Goal: Task Accomplishment & Management: Manage account settings

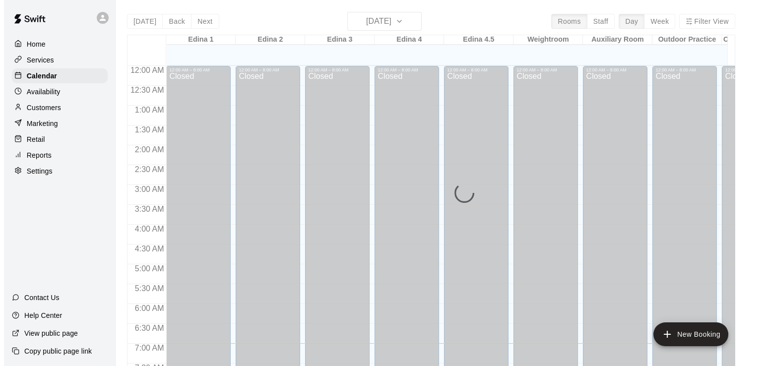
scroll to position [278, 0]
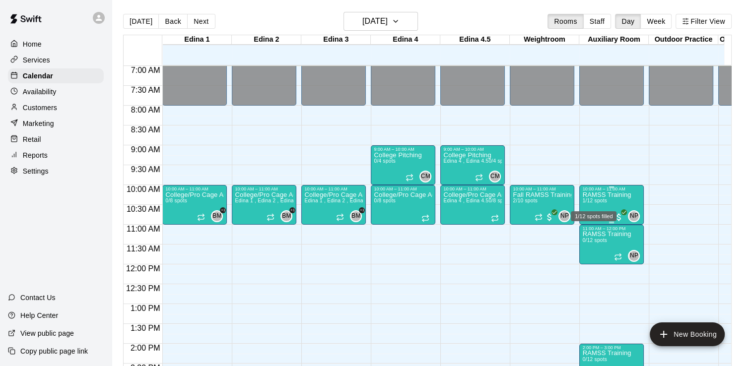
click at [597, 200] on span "1/12 spots" at bounding box center [594, 200] width 24 height 5
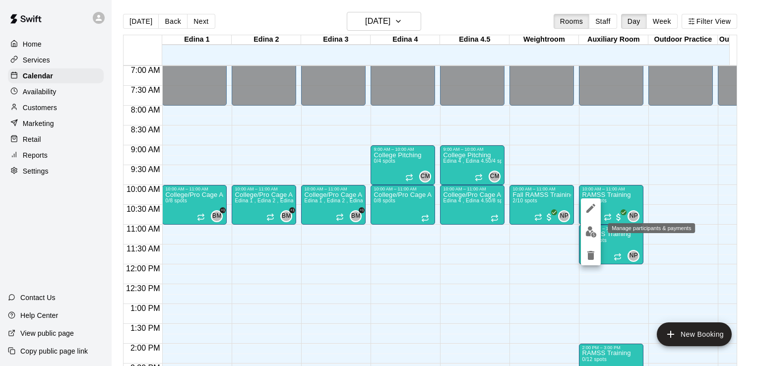
click at [590, 231] on img "edit" at bounding box center [591, 231] width 11 height 11
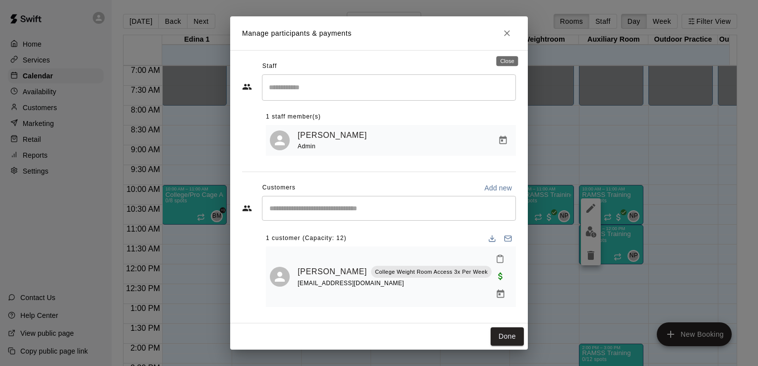
click at [508, 36] on icon "Close" at bounding box center [507, 33] width 6 height 6
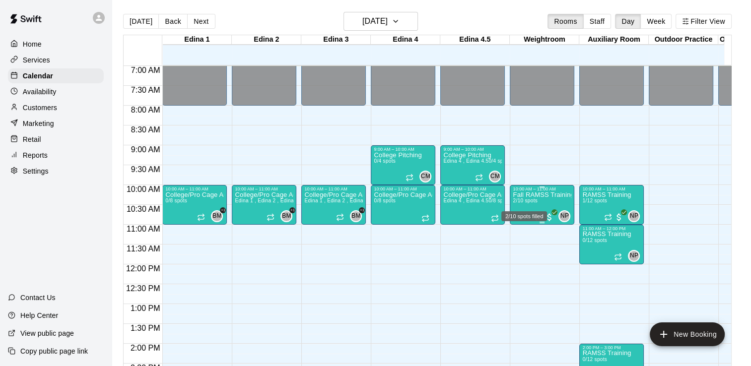
click at [524, 199] on span "2/10 spots" at bounding box center [525, 200] width 24 height 5
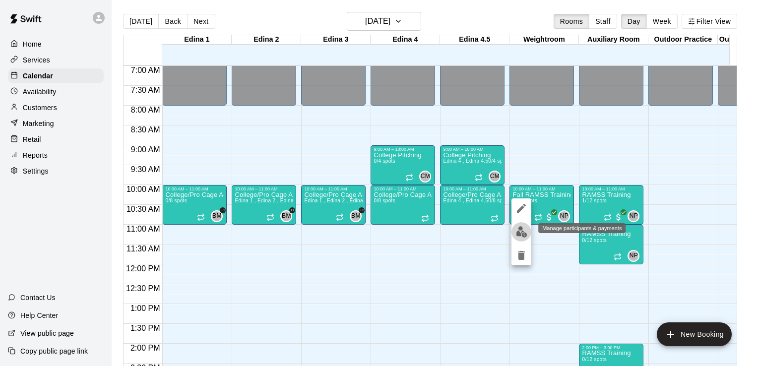
click at [520, 230] on img "edit" at bounding box center [521, 231] width 11 height 11
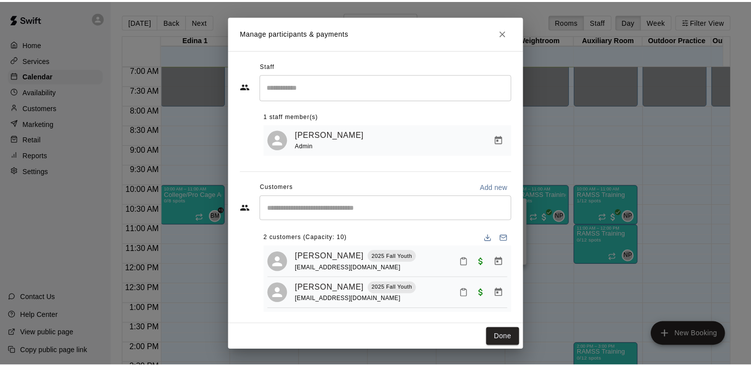
scroll to position [9, 0]
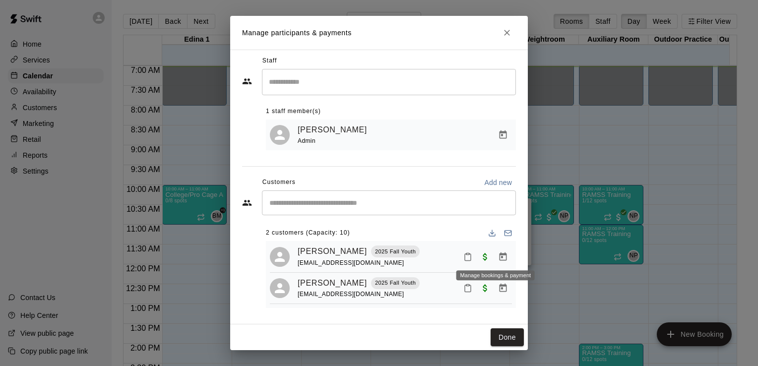
click at [500, 252] on icon "Manage bookings & payment" at bounding box center [503, 256] width 7 height 8
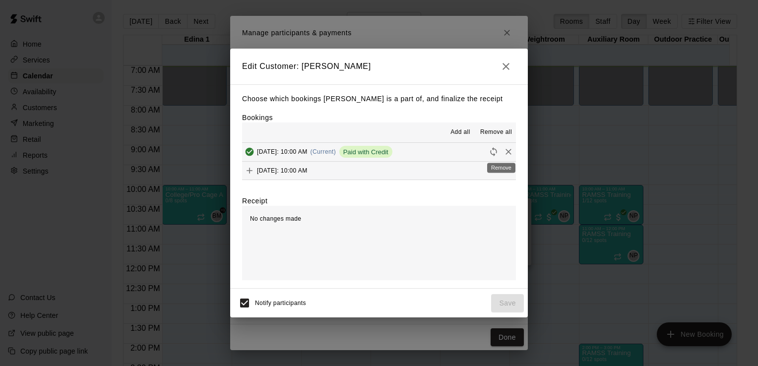
click at [504, 153] on icon "Remove" at bounding box center [509, 152] width 10 height 10
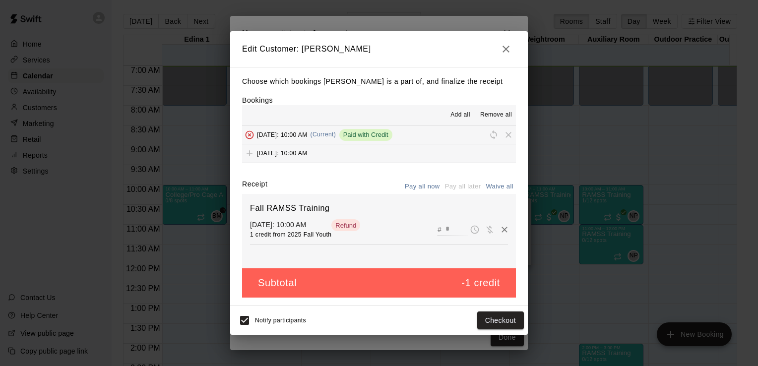
click at [383, 97] on div "Bookings Add all Remove all [DATE]: 10:00 AM (Current) Paid with Credit [DATE]:…" at bounding box center [379, 129] width 274 height 68
click at [506, 48] on icon "button" at bounding box center [506, 49] width 7 height 7
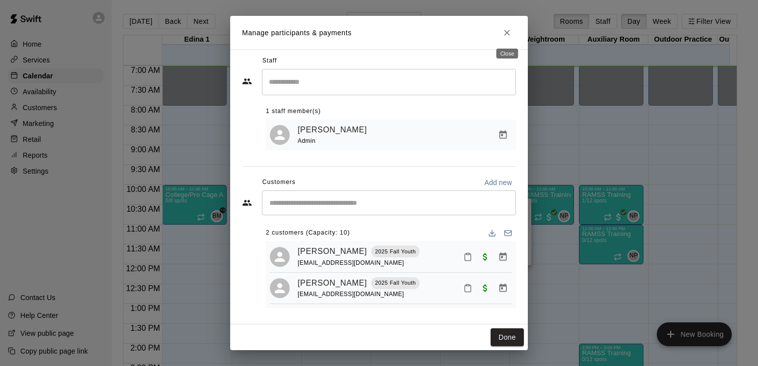
click at [508, 34] on icon "Close" at bounding box center [507, 33] width 10 height 10
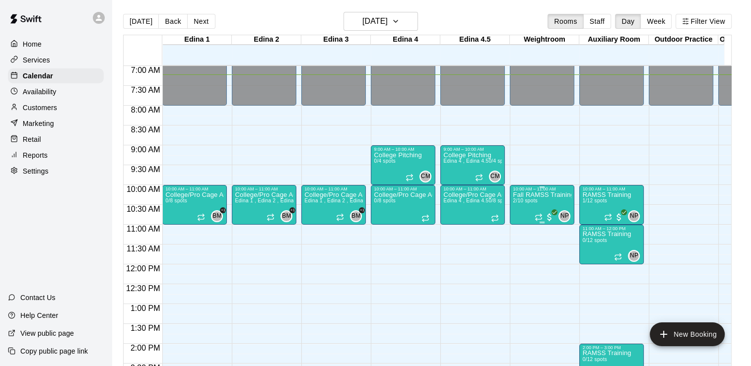
click at [538, 195] on p "Fall RAMSS Training" at bounding box center [542, 195] width 59 height 0
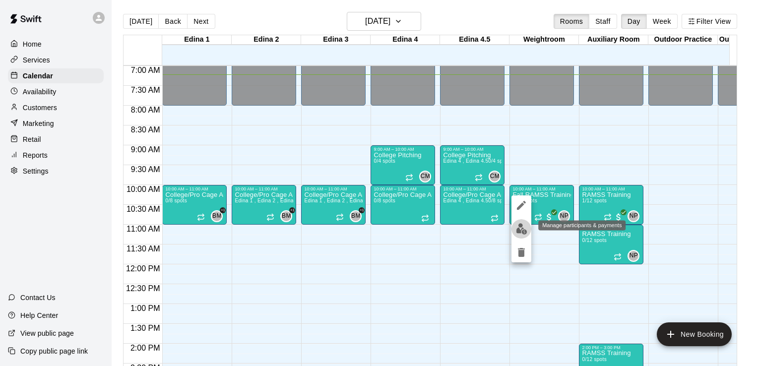
click at [524, 229] on img "edit" at bounding box center [521, 228] width 11 height 11
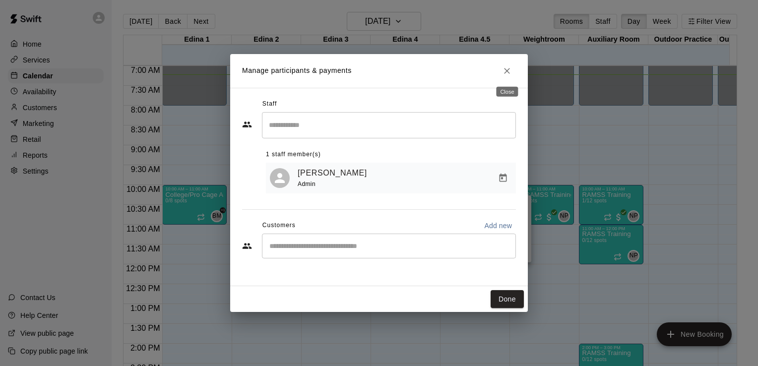
click at [506, 73] on icon "Close" at bounding box center [507, 71] width 10 height 10
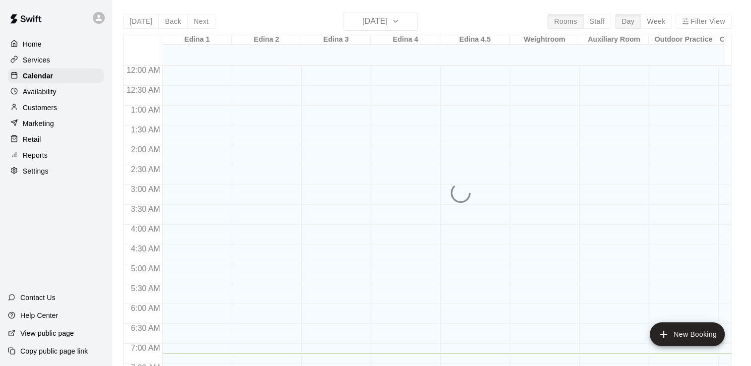
scroll to position [287, 0]
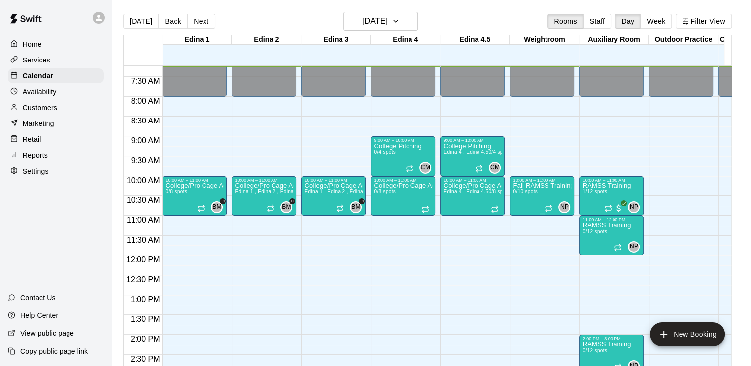
click at [546, 192] on div "Fall RAMSS Training 0/10 spots" at bounding box center [542, 366] width 59 height 366
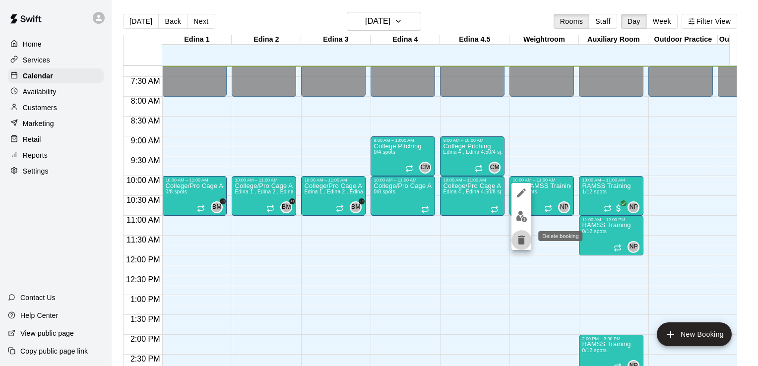
click at [522, 241] on icon "delete" at bounding box center [521, 240] width 7 height 9
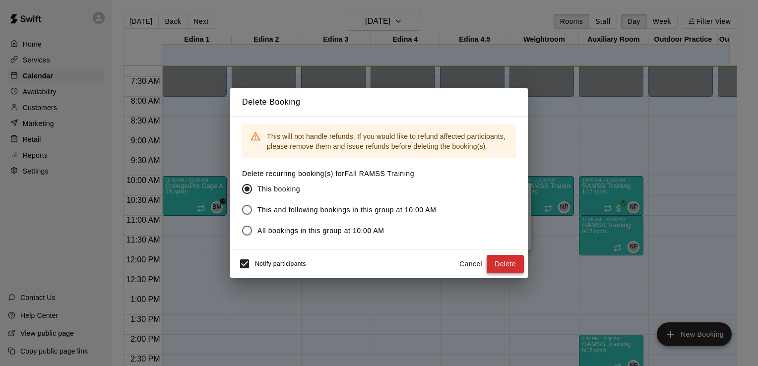
click at [508, 263] on button "Delete" at bounding box center [505, 264] width 37 height 18
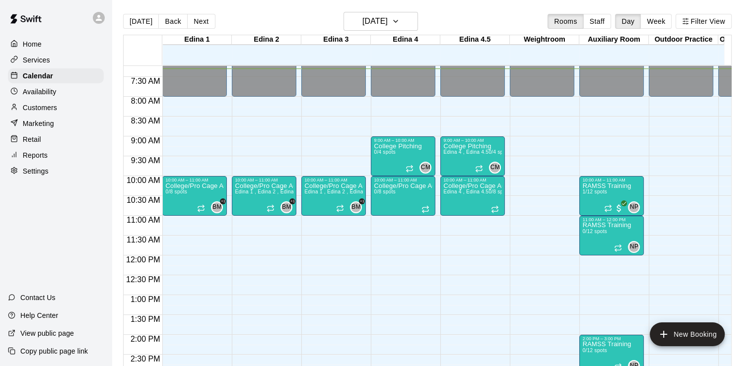
click at [57, 106] on p "Customers" at bounding box center [40, 108] width 34 height 10
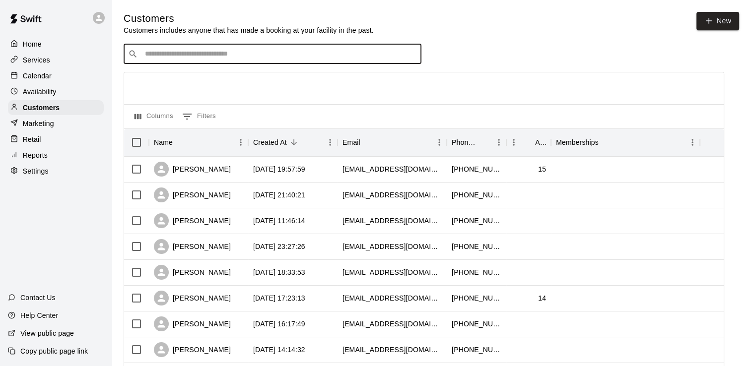
click at [220, 58] on input "Search customers by name or email" at bounding box center [279, 54] width 275 height 10
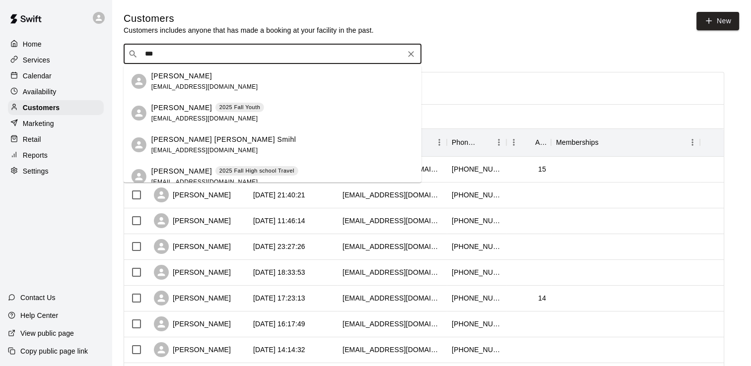
type input "****"
click at [159, 112] on p "Justyne Vogel" at bounding box center [181, 108] width 61 height 10
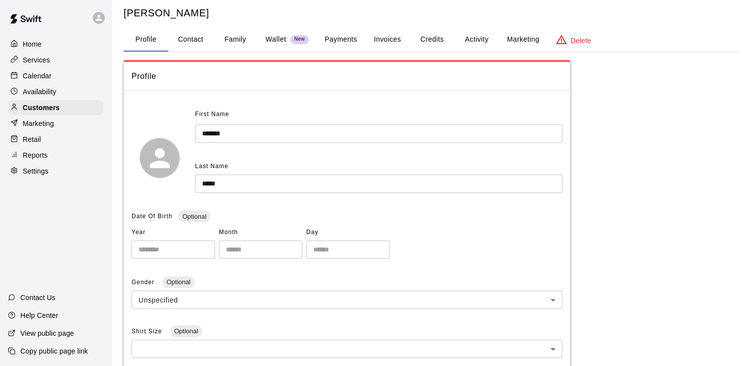
scroll to position [24, 0]
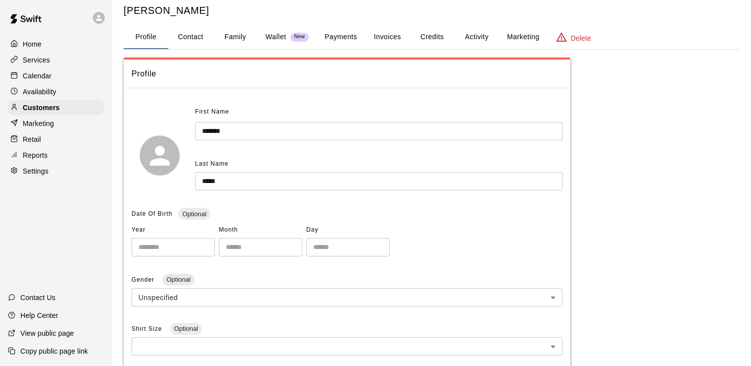
click at [198, 39] on button "Contact" at bounding box center [190, 37] width 45 height 24
select select "**"
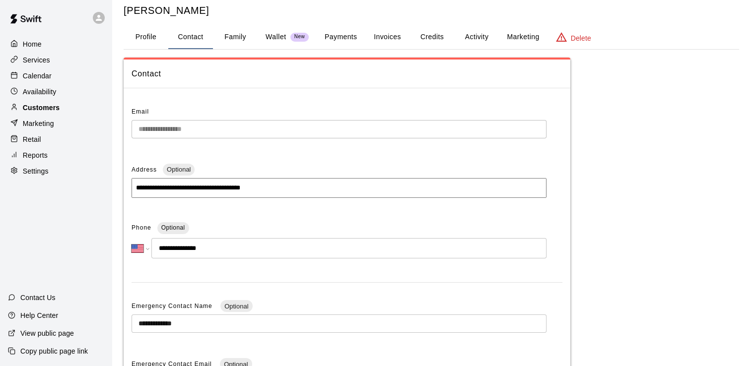
click at [48, 112] on p "Customers" at bounding box center [41, 108] width 37 height 10
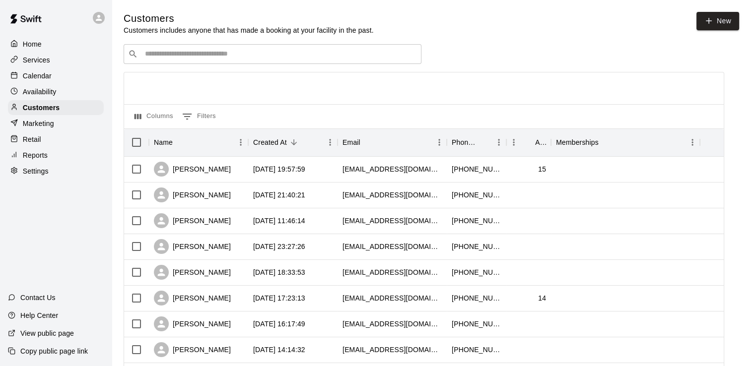
click at [164, 56] on input "Search customers by name or email" at bounding box center [279, 54] width 275 height 10
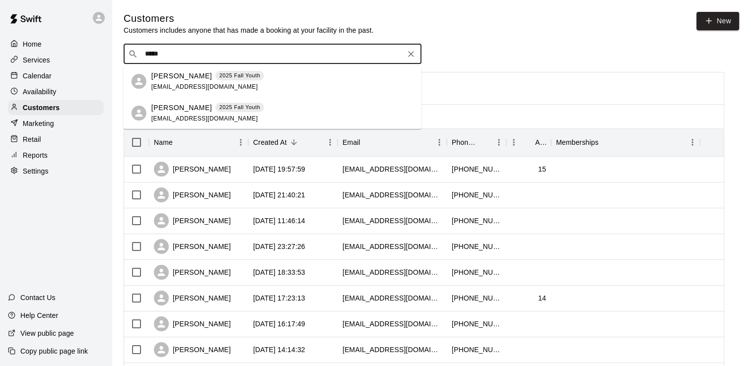
type input "******"
click at [171, 84] on span "[EMAIL_ADDRESS][DOMAIN_NAME]" at bounding box center [204, 86] width 107 height 7
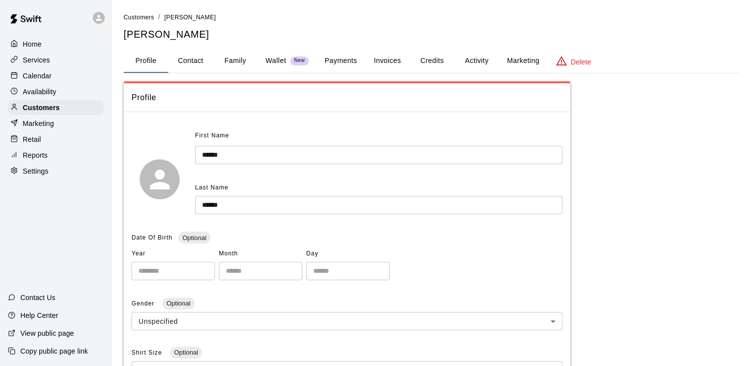
click at [201, 62] on button "Contact" at bounding box center [190, 61] width 45 height 24
select select "**"
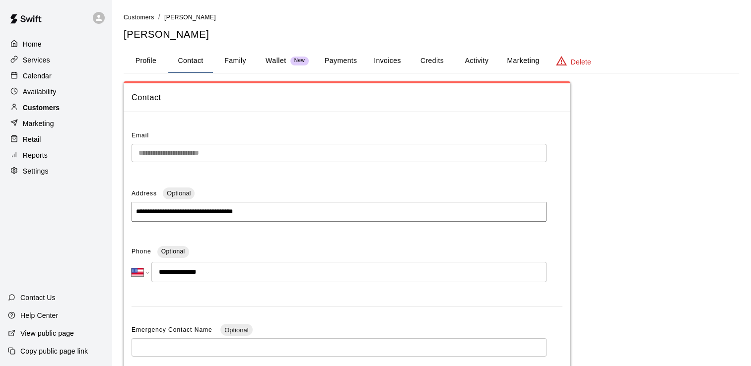
click at [43, 111] on p "Customers" at bounding box center [41, 108] width 37 height 10
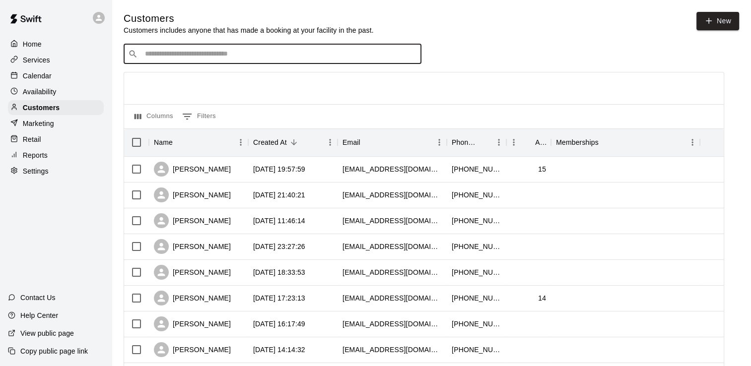
click at [191, 59] on input "Search customers by name or email" at bounding box center [279, 54] width 275 height 10
type input "****"
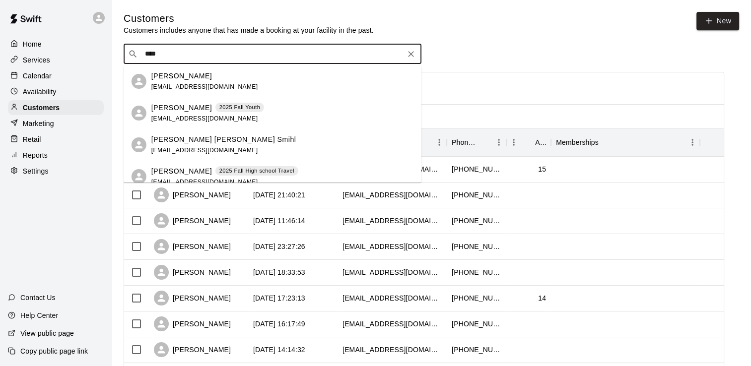
click at [172, 112] on p "Justyne Vogel" at bounding box center [181, 108] width 61 height 10
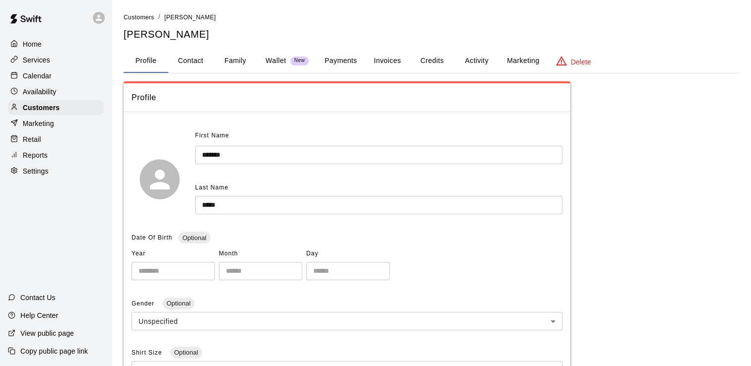
click at [201, 61] on button "Contact" at bounding box center [190, 61] width 45 height 24
select select "**"
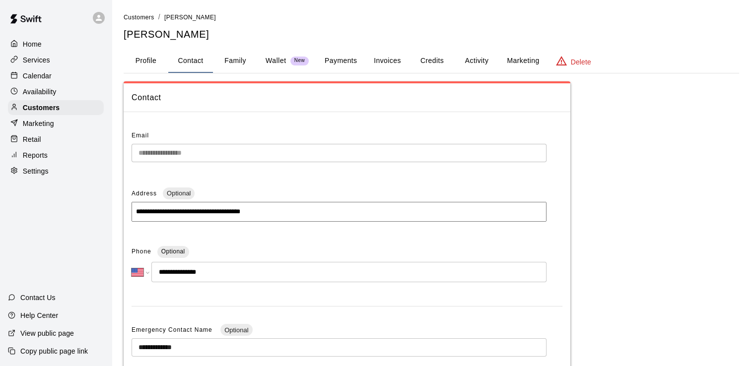
drag, startPoint x: 201, startPoint y: 61, endPoint x: 467, endPoint y: -29, distance: 280.8
click at [467, 0] on html "**********" at bounding box center [375, 283] width 751 height 567
click at [45, 78] on p "Calendar" at bounding box center [37, 76] width 29 height 10
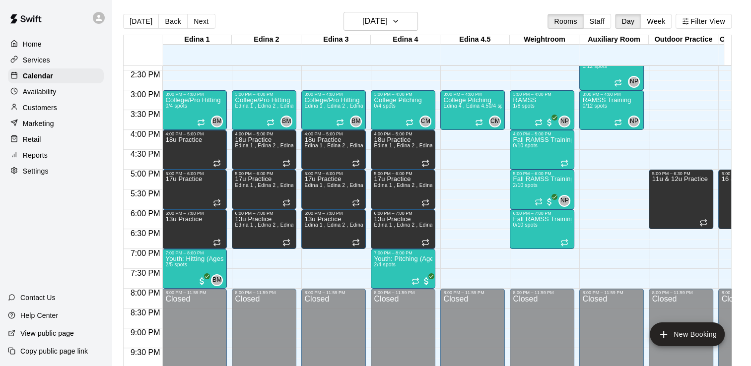
scroll to position [572, 0]
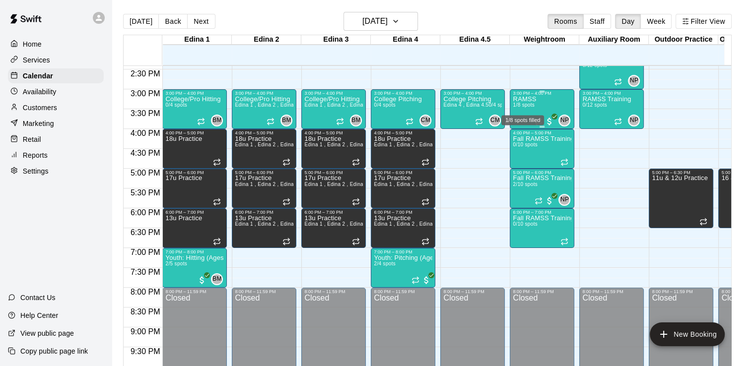
click at [524, 103] on span "1/8 spots" at bounding box center [524, 104] width 22 height 5
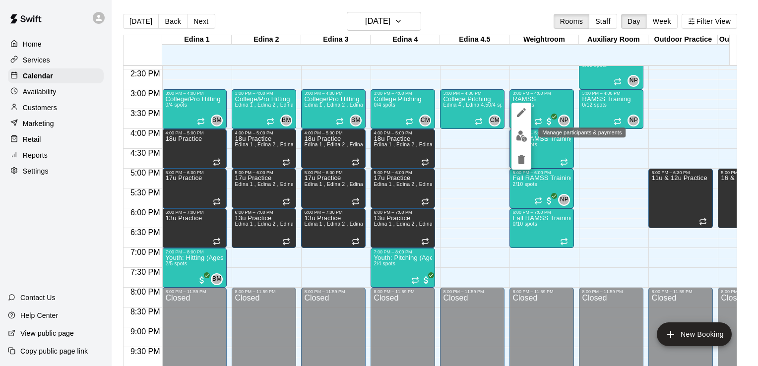
click at [520, 136] on img "edit" at bounding box center [521, 136] width 11 height 11
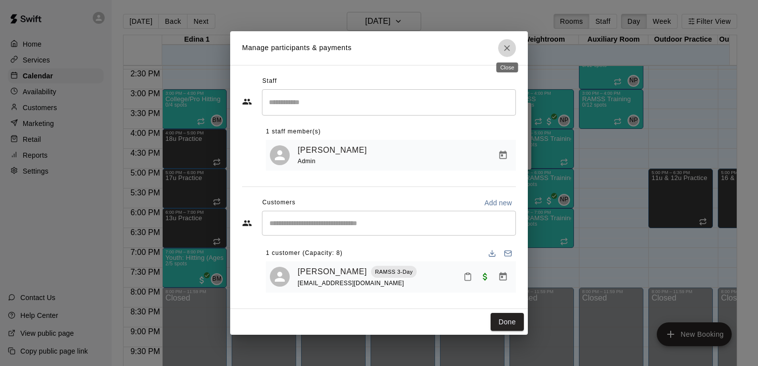
click at [506, 48] on icon "Close" at bounding box center [507, 48] width 6 height 6
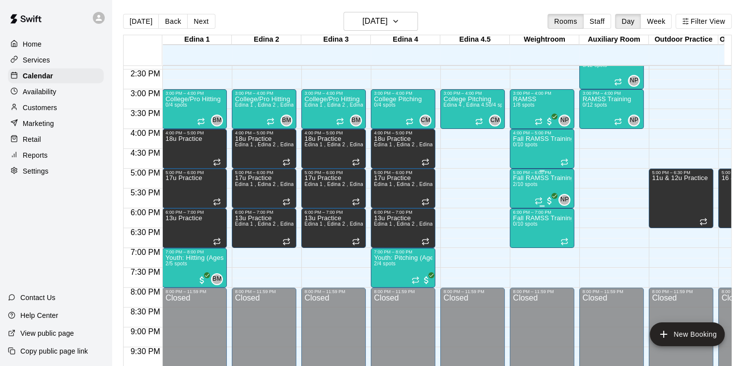
click at [528, 181] on div "Fall RAMSS Training 2/10 spots" at bounding box center [542, 358] width 59 height 366
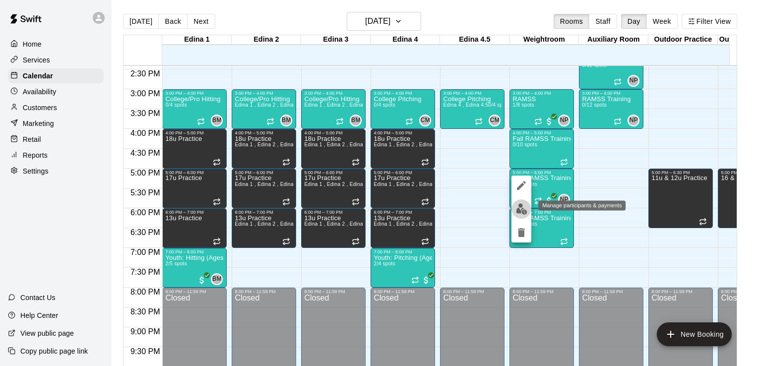
click at [520, 208] on img "edit" at bounding box center [521, 209] width 11 height 11
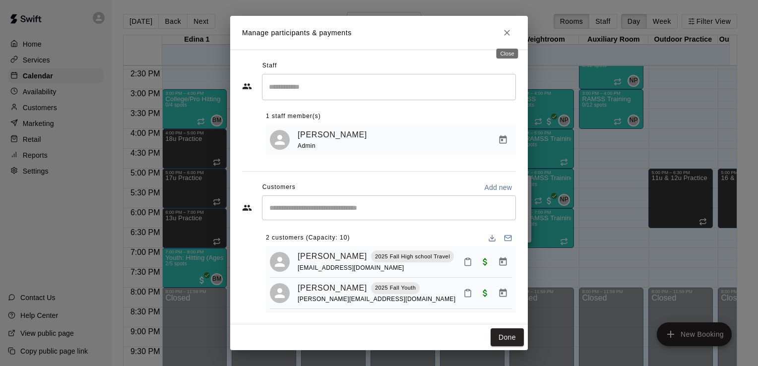
click at [507, 32] on icon "Close" at bounding box center [507, 33] width 6 height 6
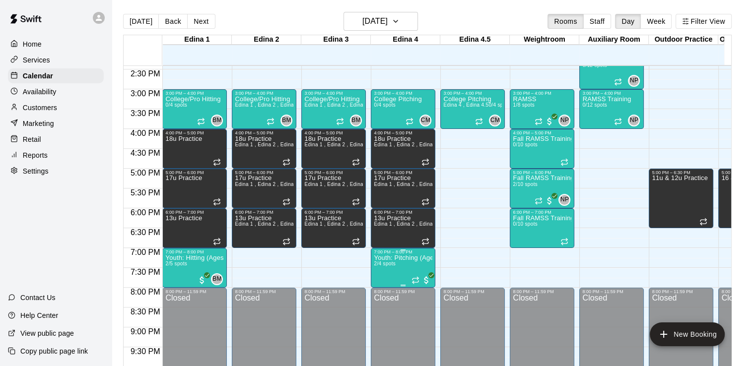
click at [398, 258] on p "Youth: Pitching (Ages 9U-13U)" at bounding box center [403, 258] width 59 height 0
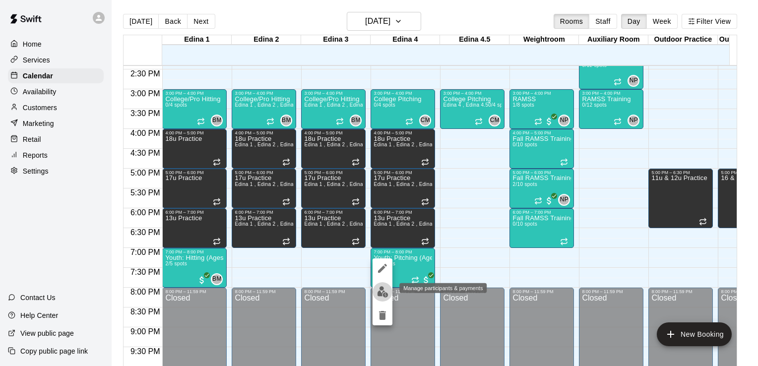
click at [379, 293] on img "edit" at bounding box center [382, 291] width 11 height 11
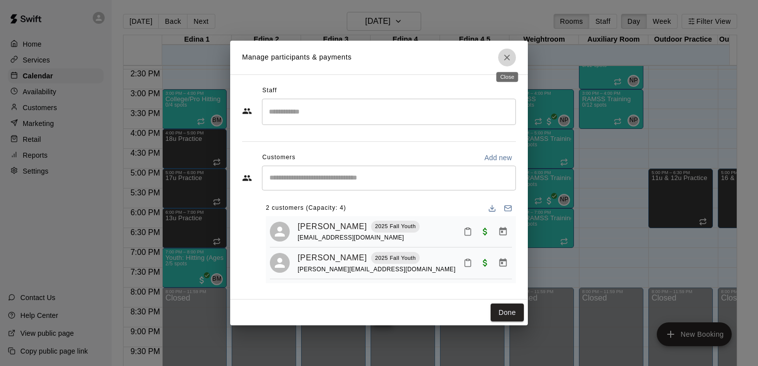
click at [510, 55] on icon "Close" at bounding box center [507, 58] width 10 height 10
